Goal: Navigation & Orientation: Find specific page/section

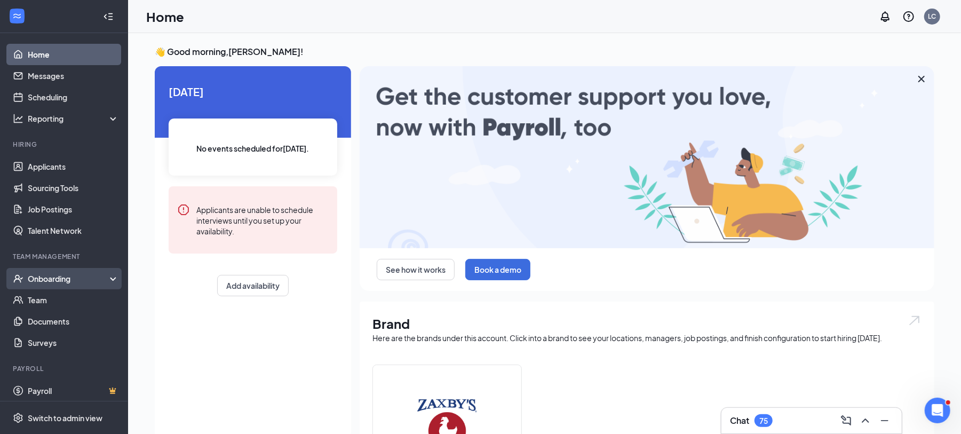
click at [62, 270] on div "Onboarding" at bounding box center [64, 278] width 128 height 21
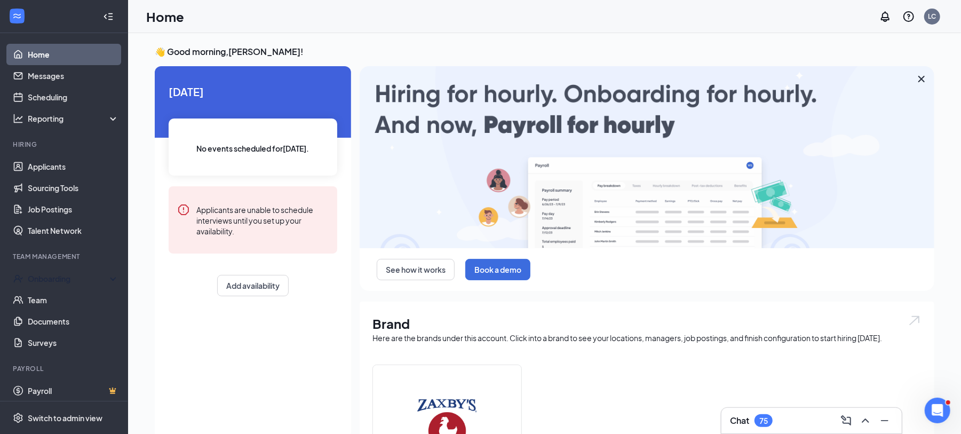
click at [63, 236] on link "Talent Network" at bounding box center [73, 230] width 91 height 21
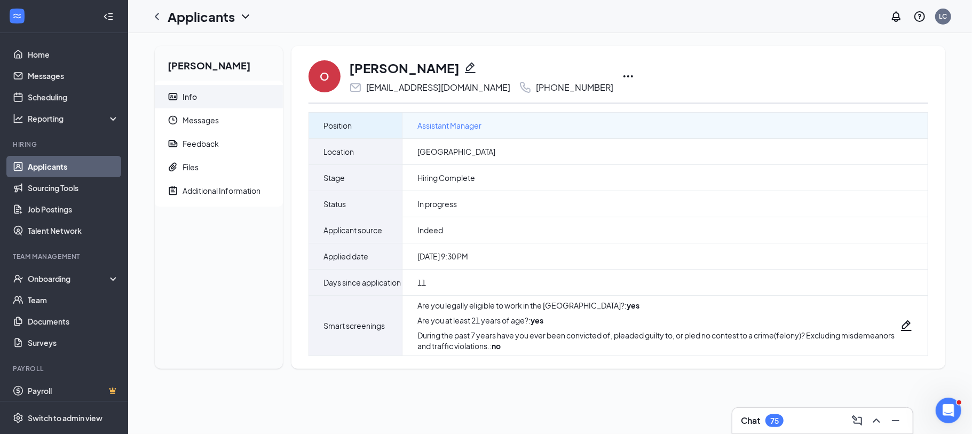
click at [473, 135] on div "Assistant Manager" at bounding box center [664, 126] width 525 height 26
click at [447, 130] on span "Assistant Manager" at bounding box center [449, 126] width 64 height 12
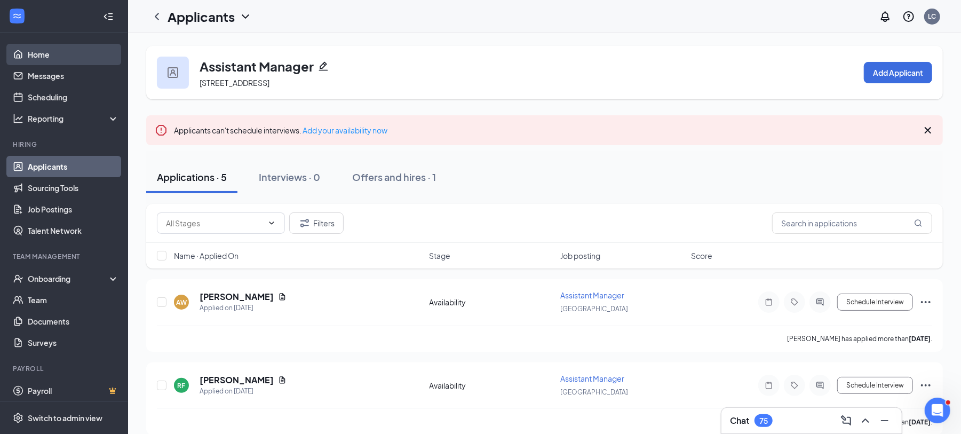
click at [34, 62] on link "Home" at bounding box center [73, 54] width 91 height 21
